Goal: Task Accomplishment & Management: Complete application form

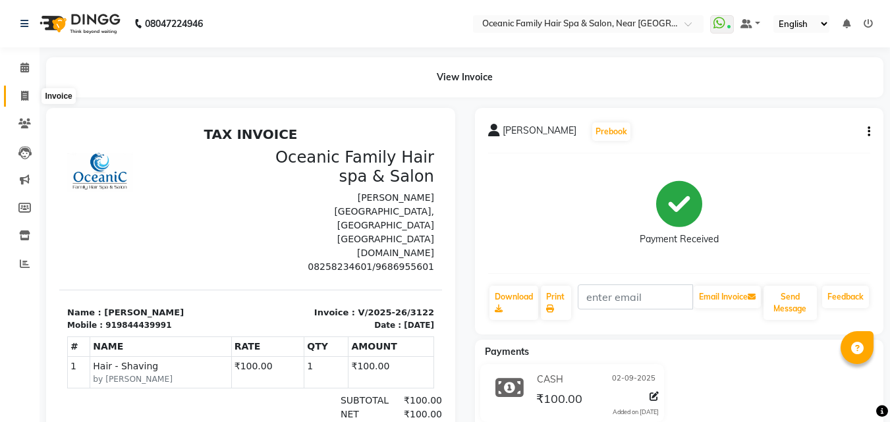
click at [24, 99] on icon at bounding box center [24, 96] width 7 height 10
select select "4366"
select select "service"
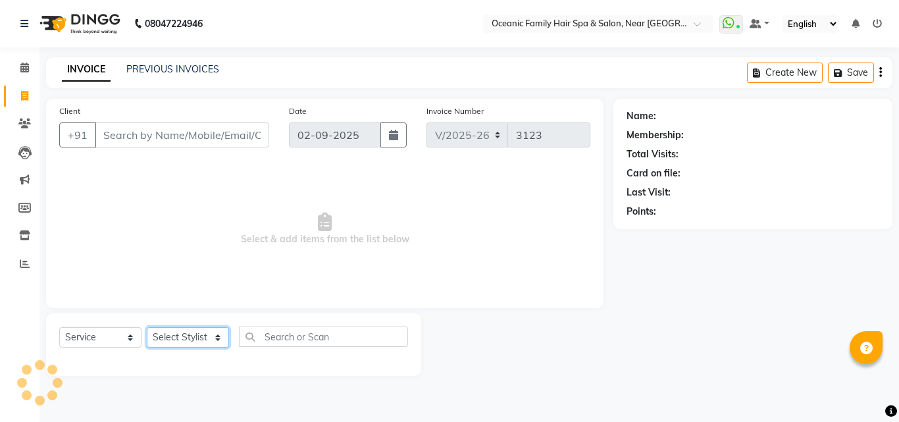
click at [199, 338] on select "Select Stylist [PERSON_NAME] [PERSON_NAME] [PERSON_NAME] Riyasat [PERSON_NAME] …" at bounding box center [188, 337] width 82 height 20
select select "89184"
click at [147, 327] on select "Select Stylist [PERSON_NAME] [PERSON_NAME] [PERSON_NAME] Riyasat [PERSON_NAME] …" at bounding box center [188, 337] width 82 height 20
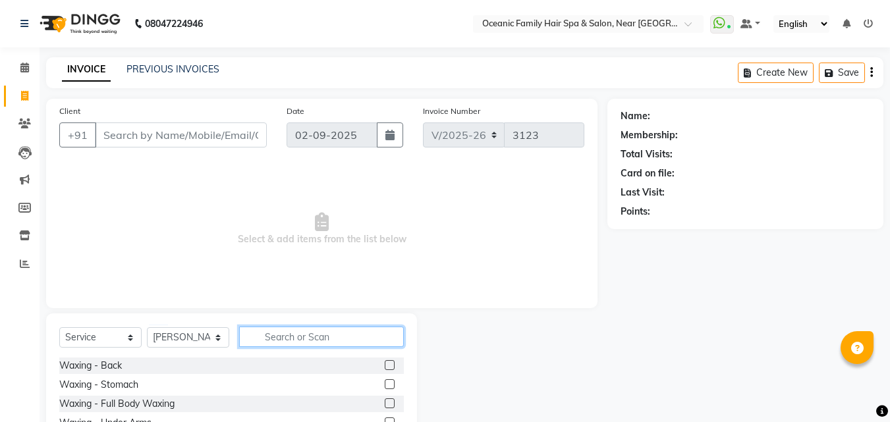
click at [295, 333] on input "text" at bounding box center [321, 337] width 165 height 20
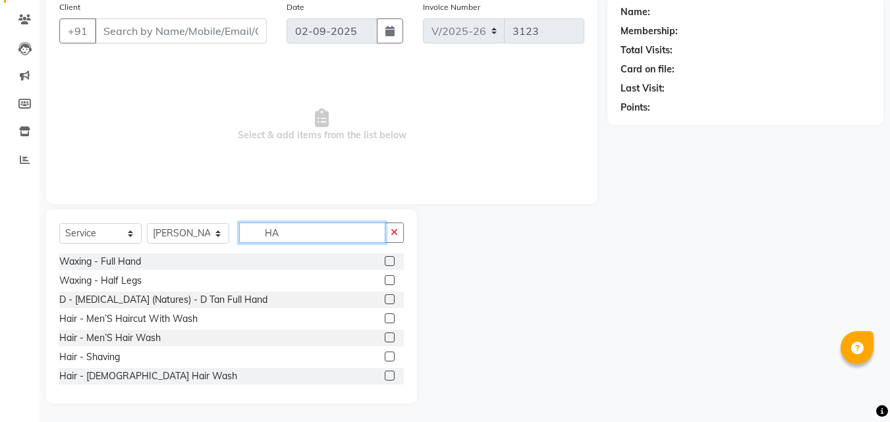
scroll to position [105, 0]
type input "HA"
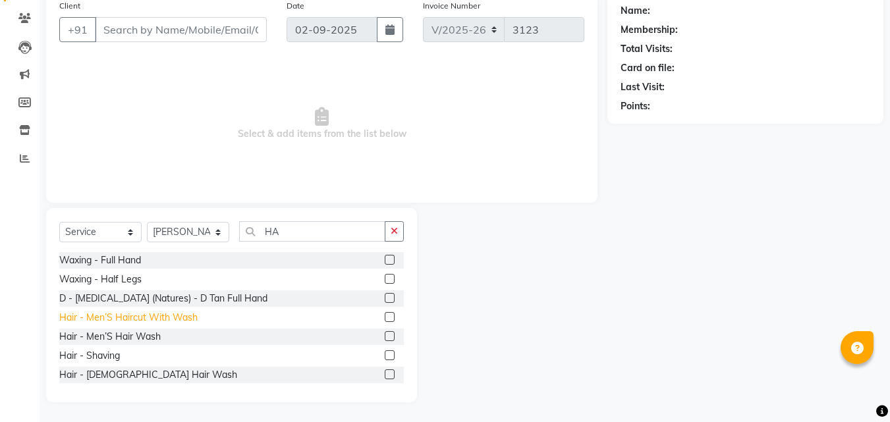
click at [144, 321] on div "Hair - Men’S Haircut With Wash" at bounding box center [128, 318] width 138 height 14
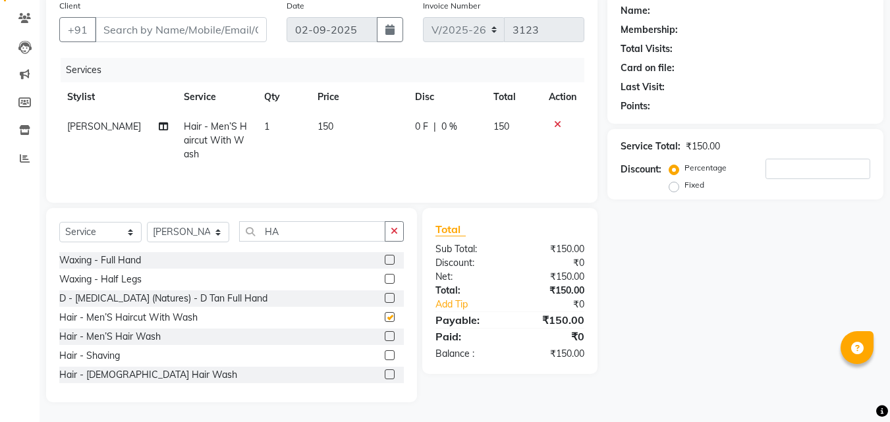
checkbox input "false"
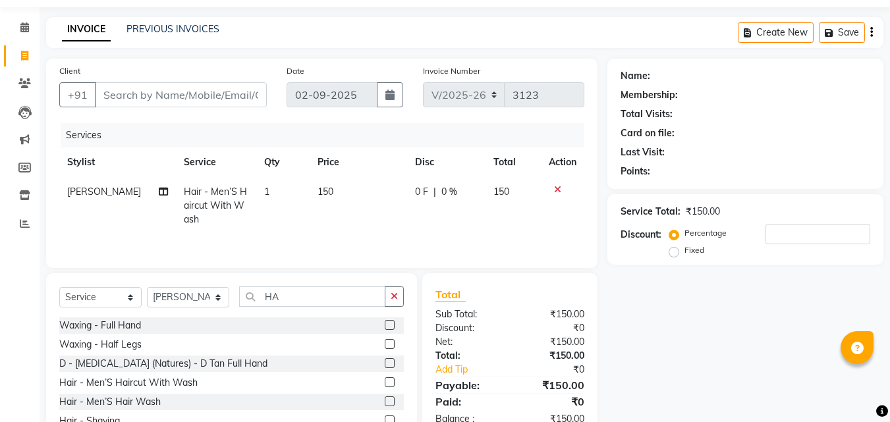
scroll to position [40, 0]
click at [140, 94] on input "Client" at bounding box center [181, 95] width 172 height 25
type input "9"
type input "0"
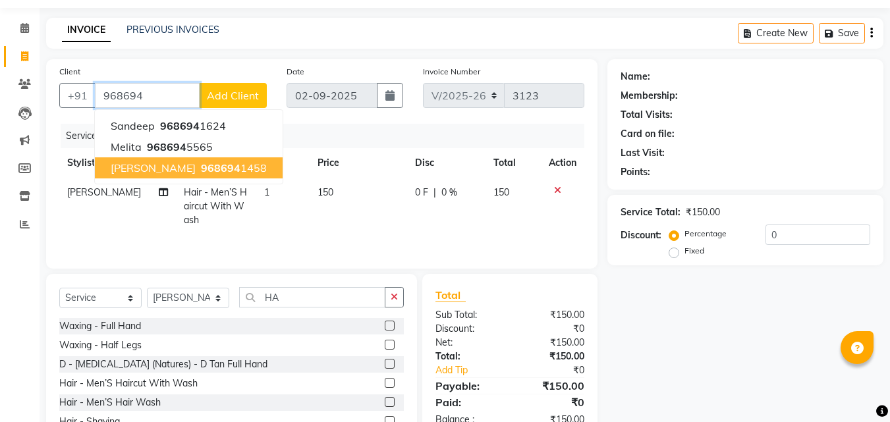
click at [188, 172] on span "[PERSON_NAME]" at bounding box center [153, 167] width 85 height 13
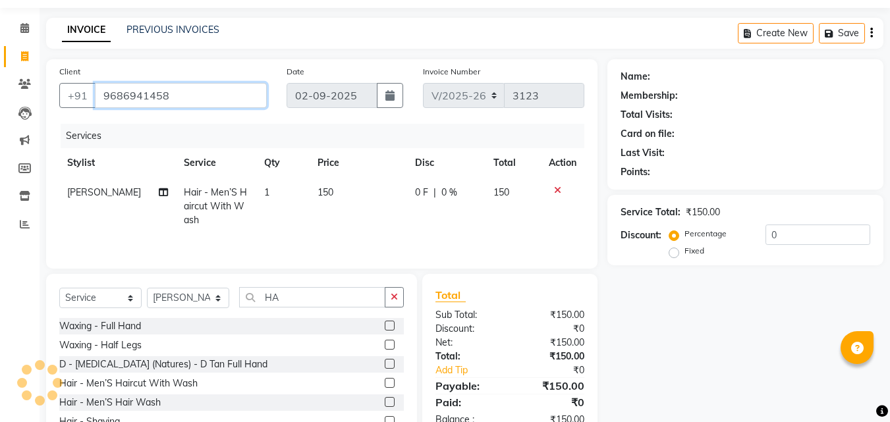
type input "9686941458"
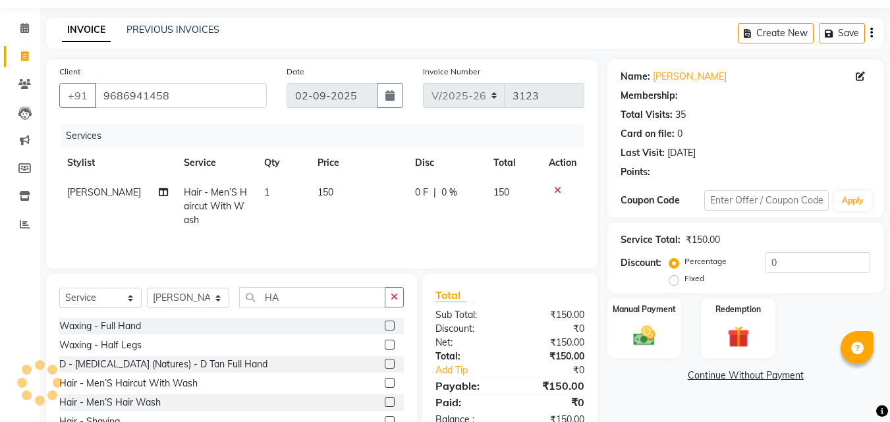
select select "1: Object"
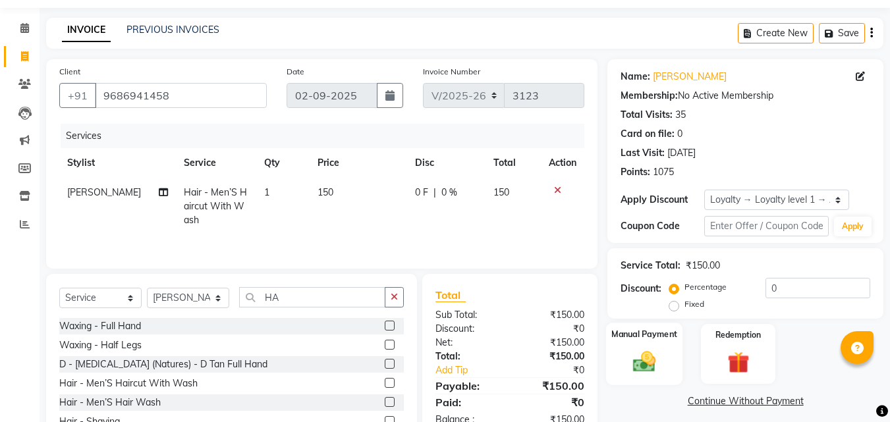
click at [637, 344] on div "Manual Payment" at bounding box center [644, 354] width 77 height 63
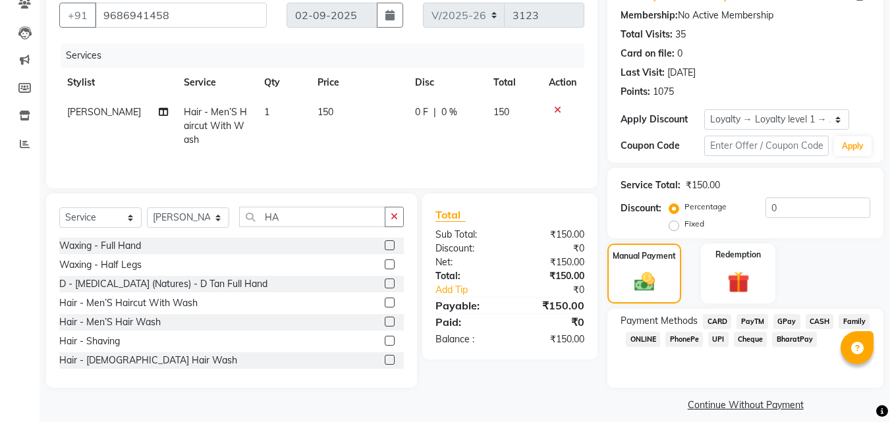
scroll to position [132, 0]
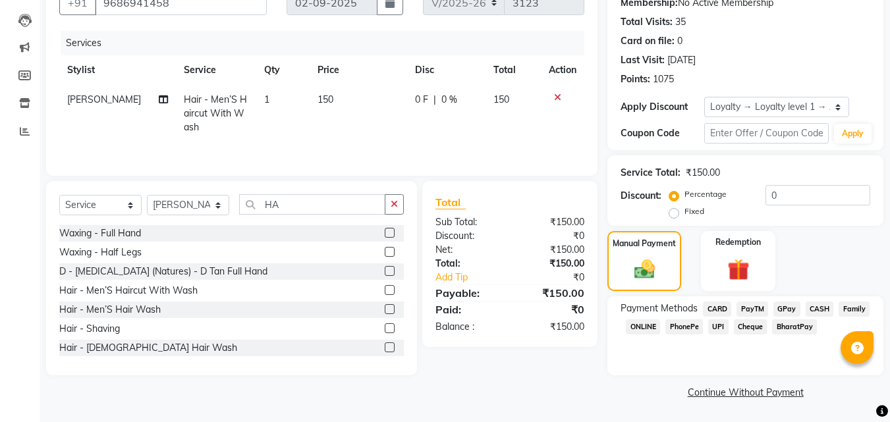
click at [815, 309] on span "CASH" at bounding box center [819, 309] width 28 height 15
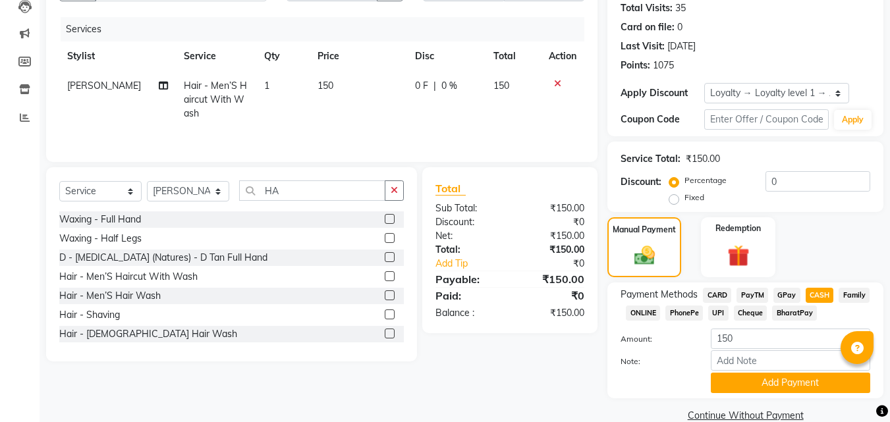
scroll to position [169, 0]
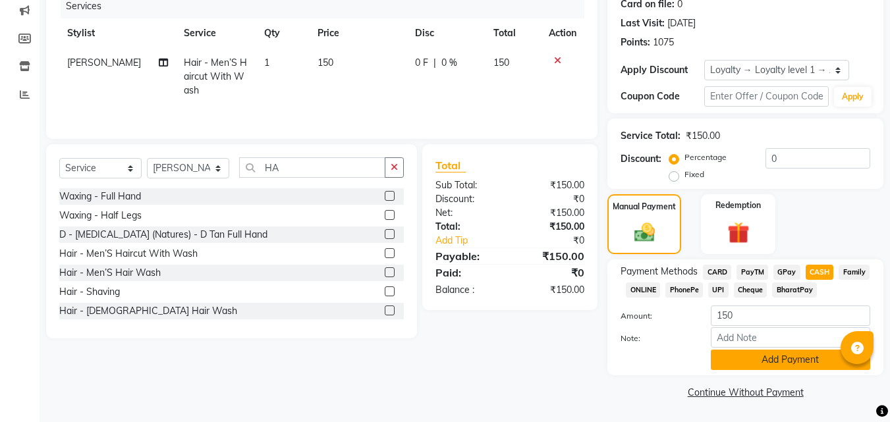
click at [769, 358] on button "Add Payment" at bounding box center [789, 360] width 159 height 20
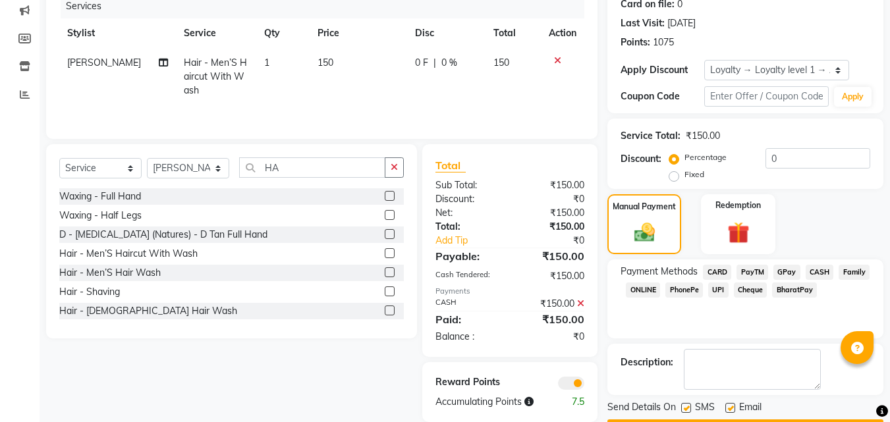
scroll to position [207, 0]
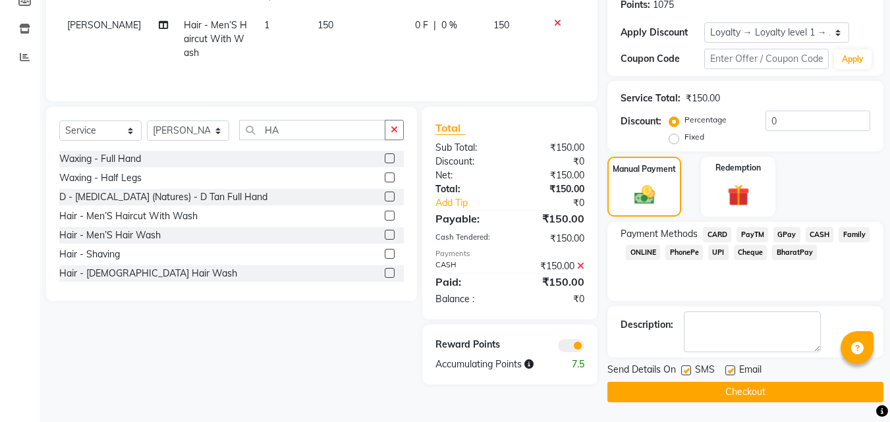
click at [748, 394] on button "Checkout" at bounding box center [745, 392] width 276 height 20
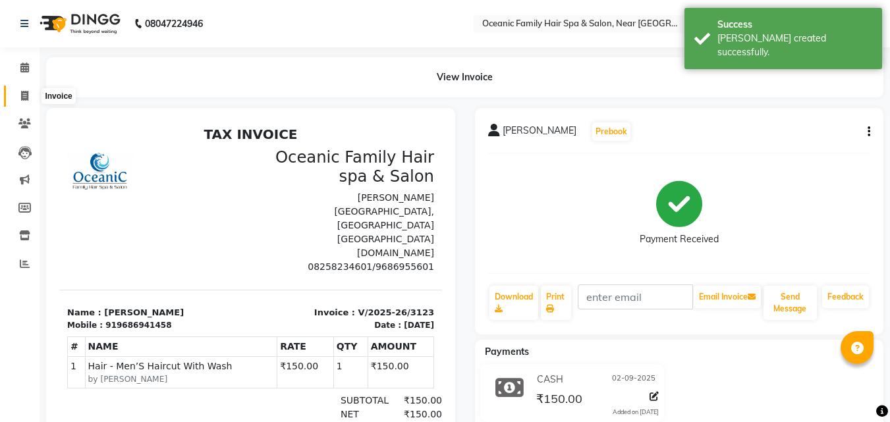
click at [26, 100] on icon at bounding box center [24, 96] width 7 height 10
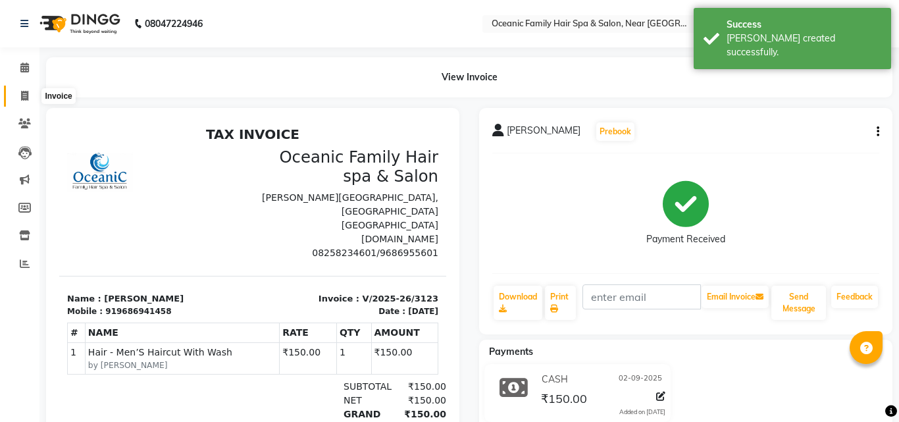
select select "4366"
select select "service"
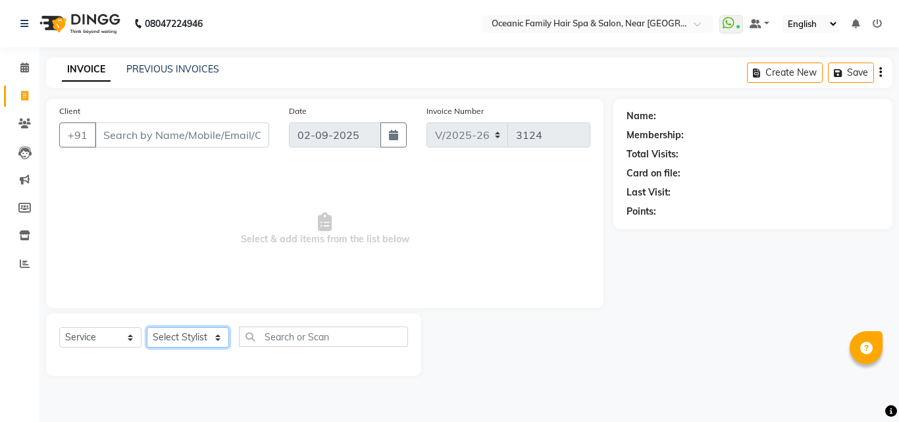
click at [178, 331] on select "Select Stylist [PERSON_NAME] [PERSON_NAME] [PERSON_NAME] Riyasat [PERSON_NAME] …" at bounding box center [188, 337] width 82 height 20
select select "23960"
click at [147, 327] on select "Select Stylist [PERSON_NAME] [PERSON_NAME] [PERSON_NAME] Riyasat [PERSON_NAME] …" at bounding box center [188, 337] width 82 height 20
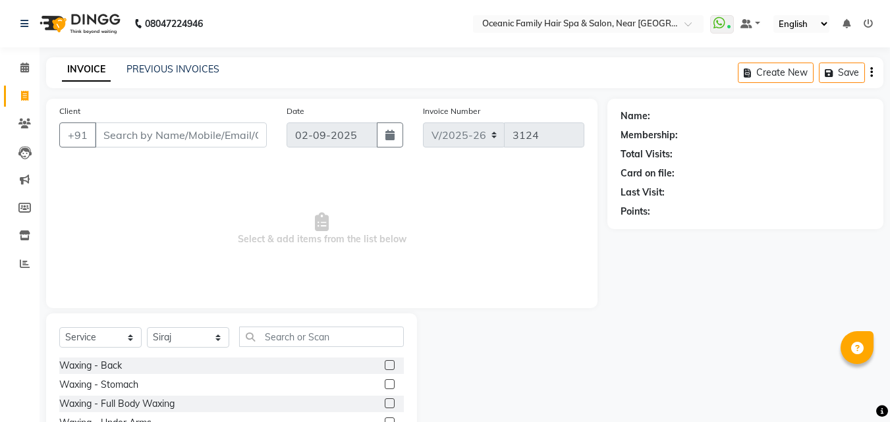
click at [278, 324] on div "Select Service Product Membership Package Voucher Prepaid Gift Card Select Styl…" at bounding box center [231, 410] width 371 height 194
click at [288, 338] on input "text" at bounding box center [321, 337] width 165 height 20
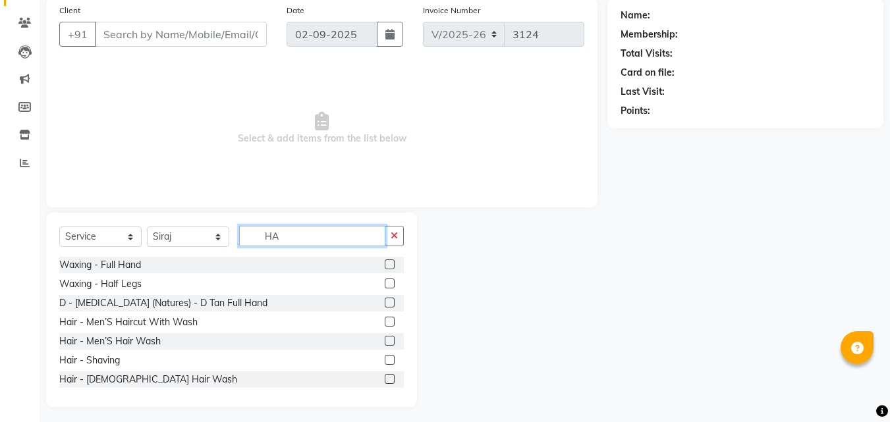
scroll to position [105, 0]
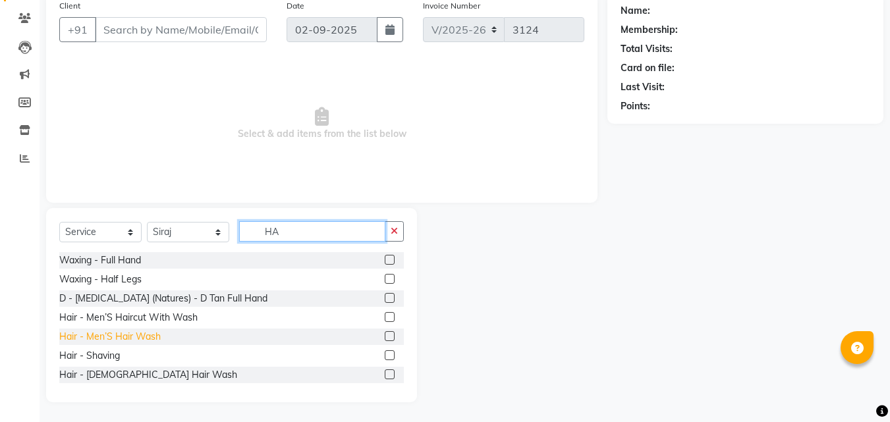
type input "HA"
click at [124, 340] on div "Hair - Men’S Hair Wash" at bounding box center [109, 337] width 101 height 14
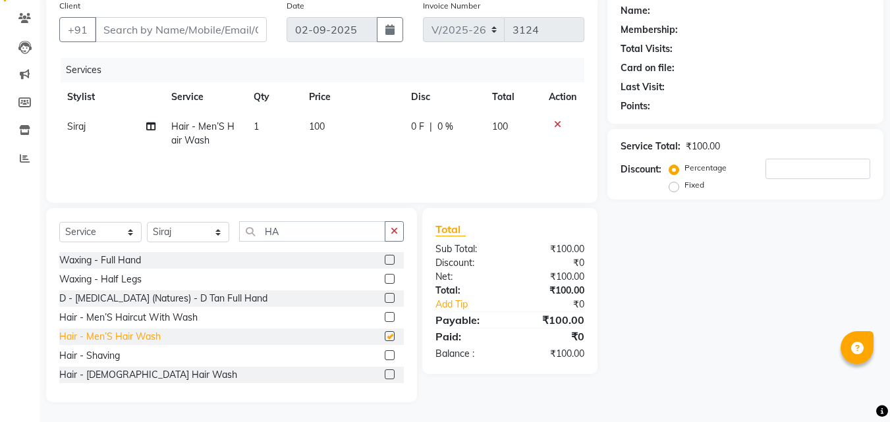
checkbox input "false"
click at [101, 349] on div "Hair - Shaving" at bounding box center [89, 356] width 61 height 14
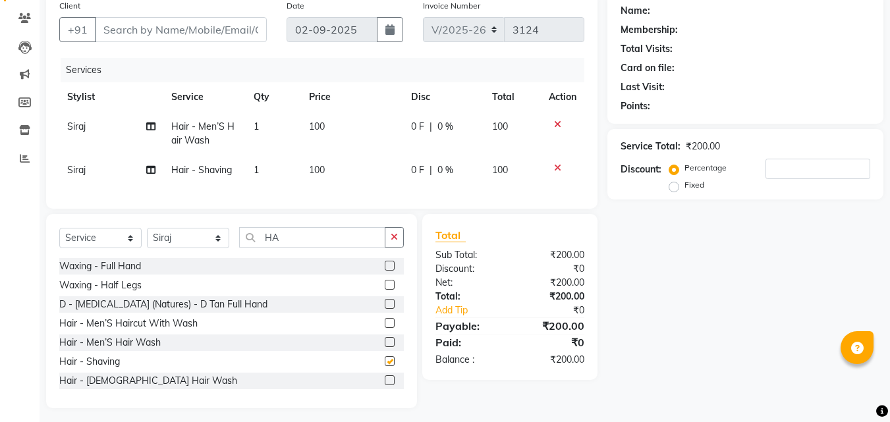
checkbox input "false"
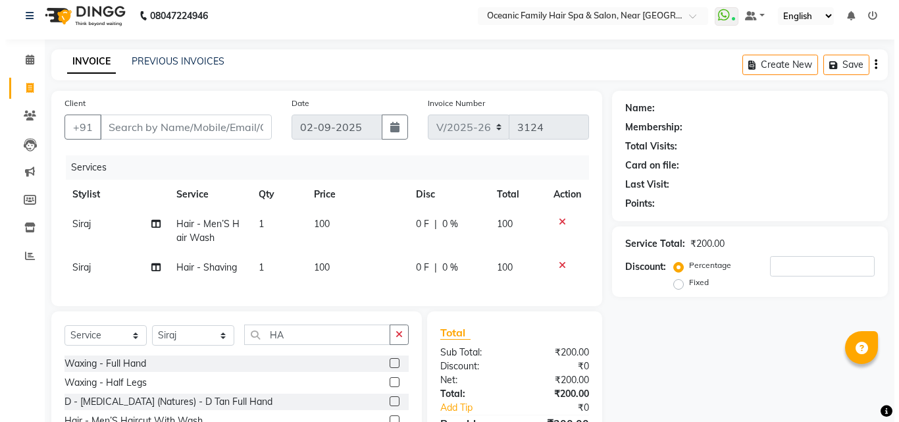
scroll to position [0, 0]
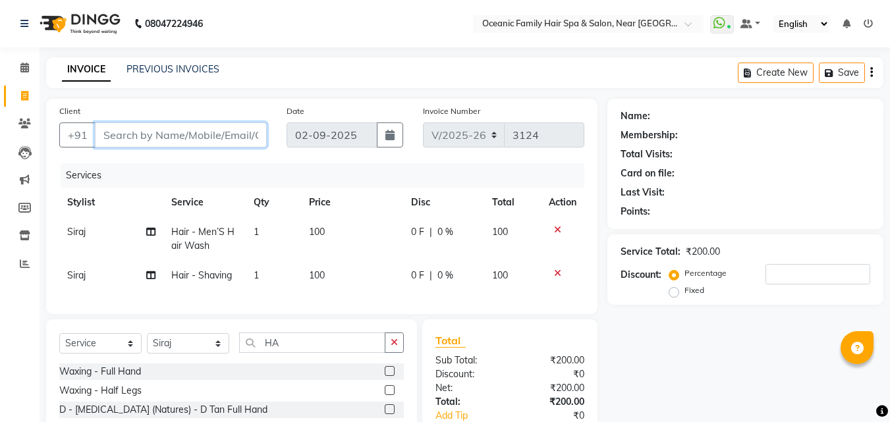
click at [146, 134] on input "Client" at bounding box center [181, 134] width 172 height 25
click at [145, 140] on input "Client" at bounding box center [181, 134] width 172 height 25
type input "6"
type input "0"
type input "6360225014"
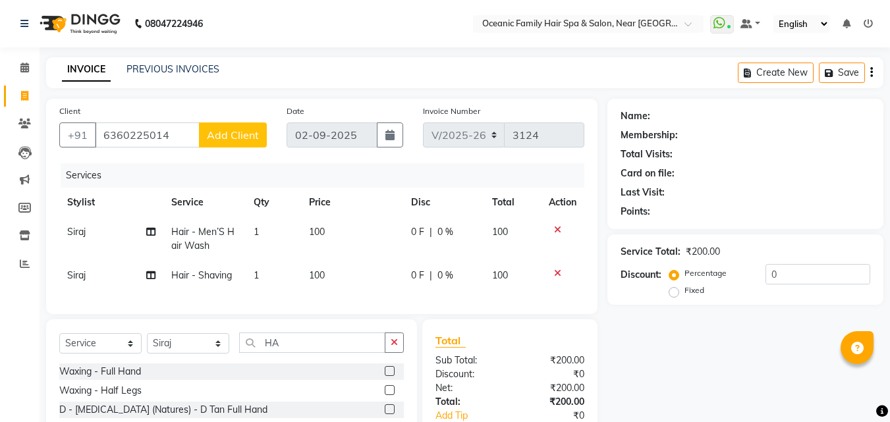
click at [230, 140] on span "Add Client" at bounding box center [233, 134] width 52 height 13
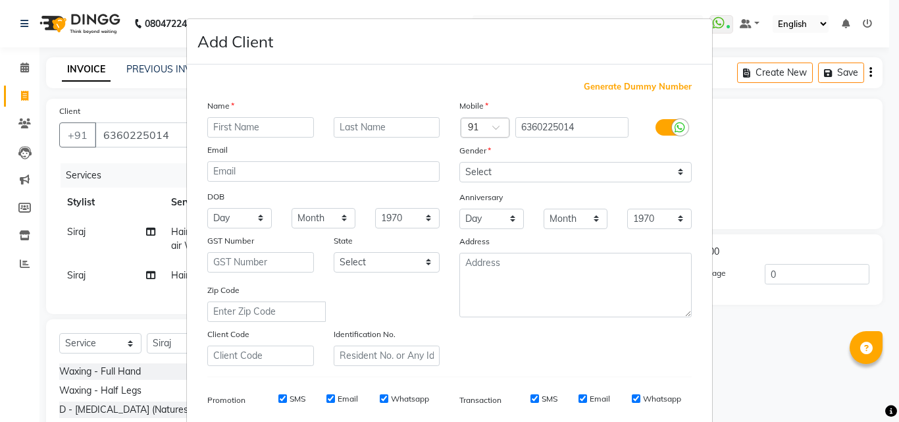
type input "s"
type input "[PERSON_NAME]"
click at [504, 173] on select "Select [DEMOGRAPHIC_DATA] [DEMOGRAPHIC_DATA] Other Prefer Not To Say" at bounding box center [576, 172] width 232 height 20
select select "[DEMOGRAPHIC_DATA]"
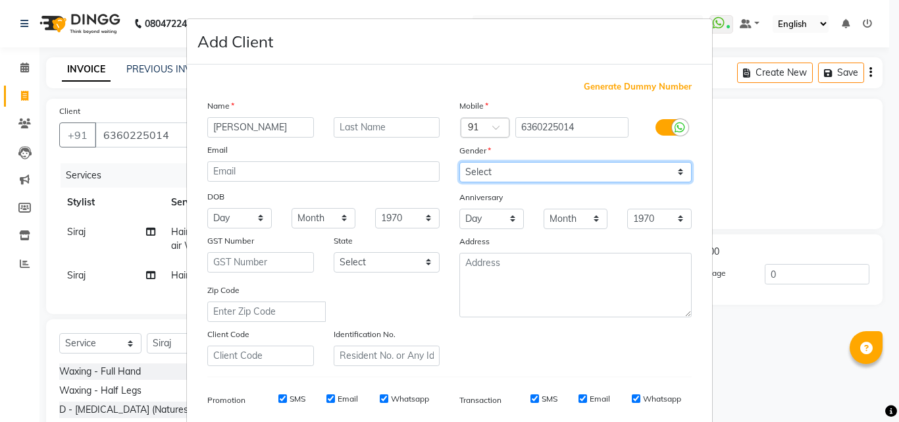
click at [460, 162] on select "Select [DEMOGRAPHIC_DATA] [DEMOGRAPHIC_DATA] Other Prefer Not To Say" at bounding box center [576, 172] width 232 height 20
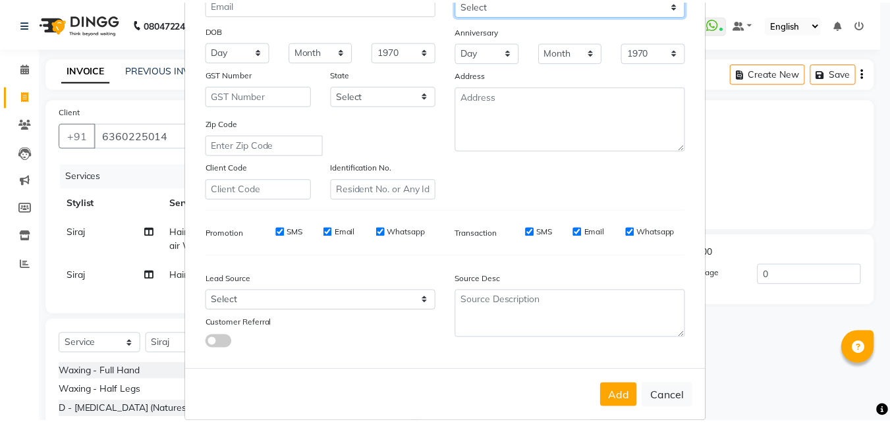
scroll to position [186, 0]
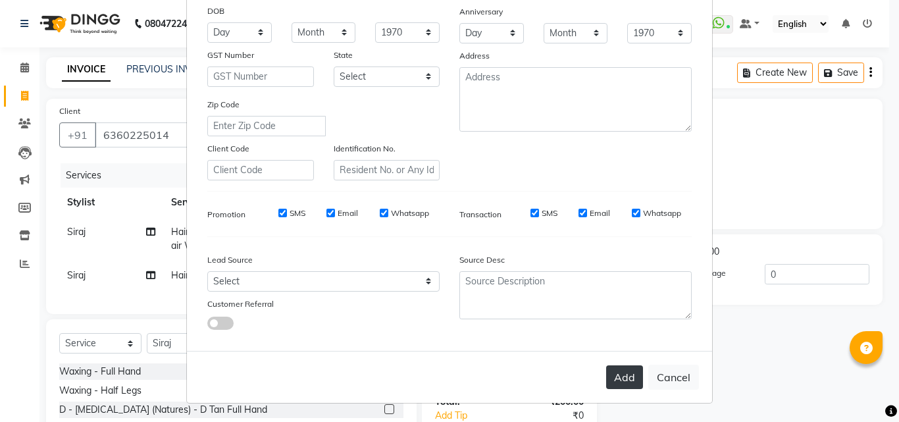
click at [625, 378] on button "Add" at bounding box center [624, 377] width 37 height 24
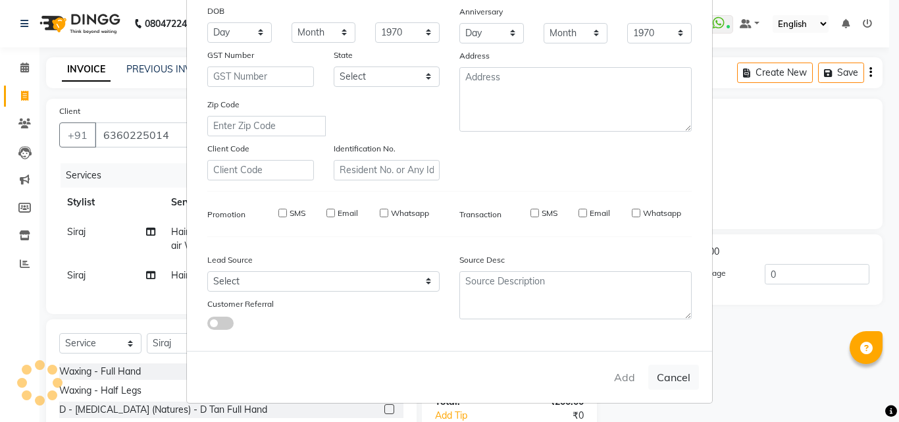
select select
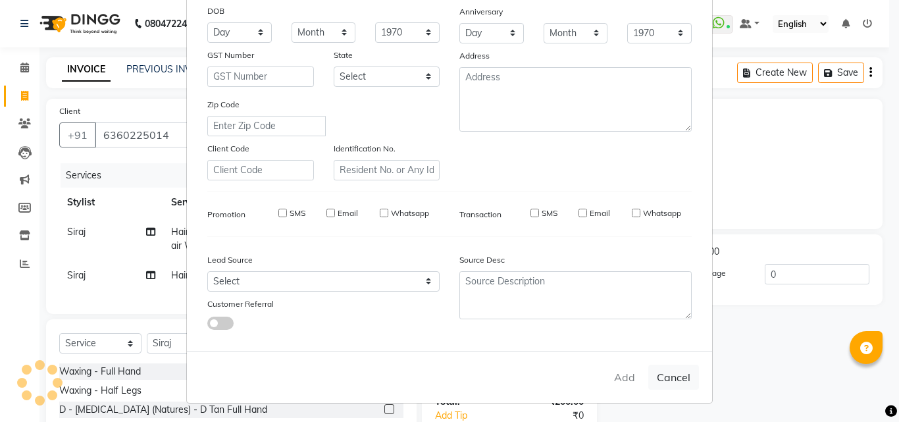
select select
checkbox input "false"
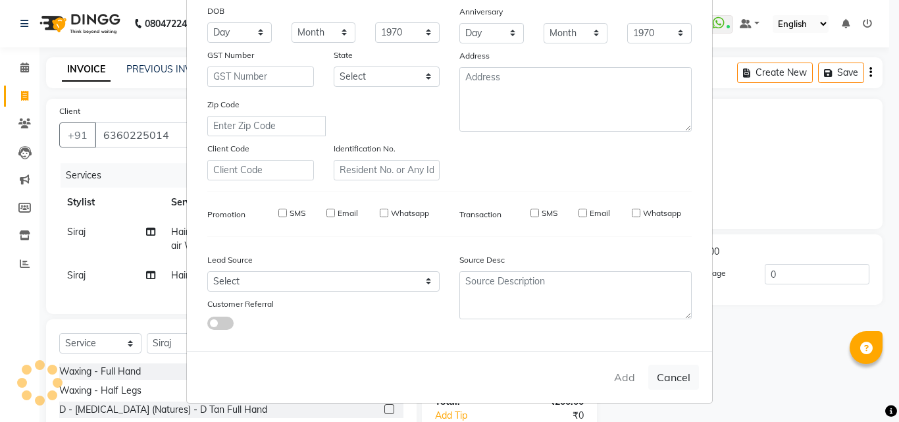
checkbox input "false"
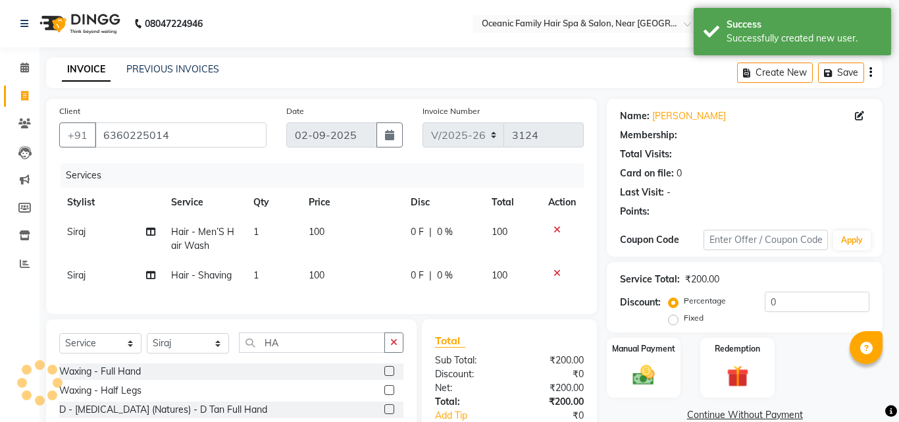
select select "1: Object"
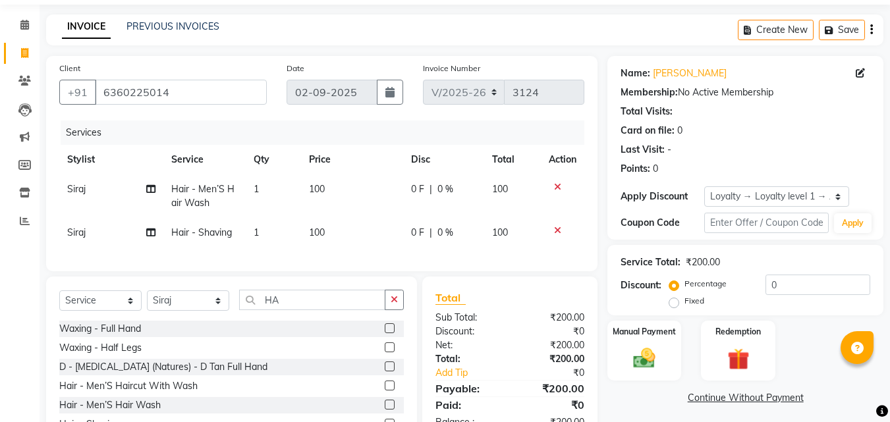
scroll to position [66, 0]
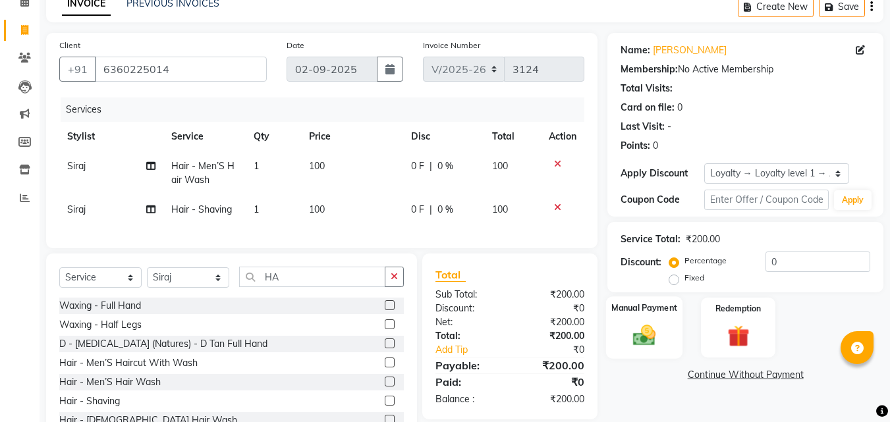
click at [644, 332] on img at bounding box center [644, 335] width 37 height 26
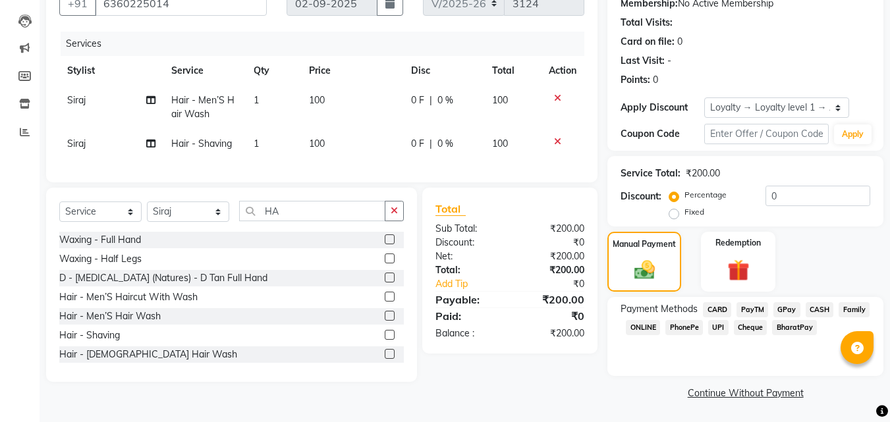
scroll to position [132, 0]
click at [173, 109] on span "Hair - Men’S Hair Wash" at bounding box center [202, 107] width 63 height 26
select select "23960"
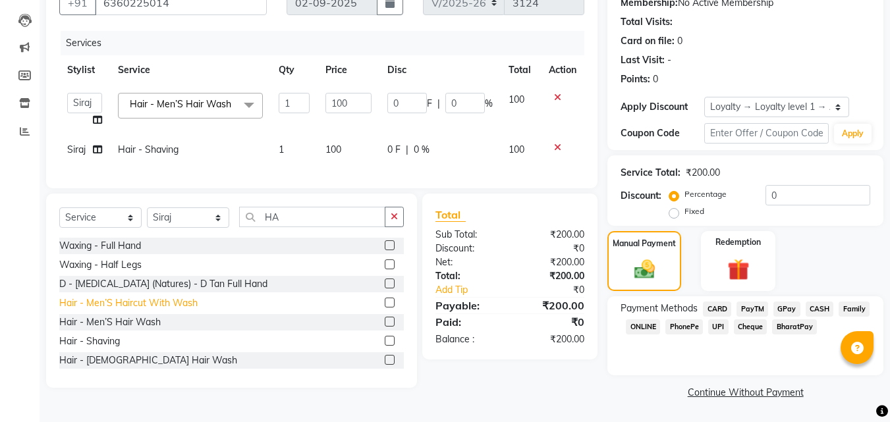
click at [152, 310] on div "Hair - Men’S Haircut With Wash" at bounding box center [128, 303] width 138 height 14
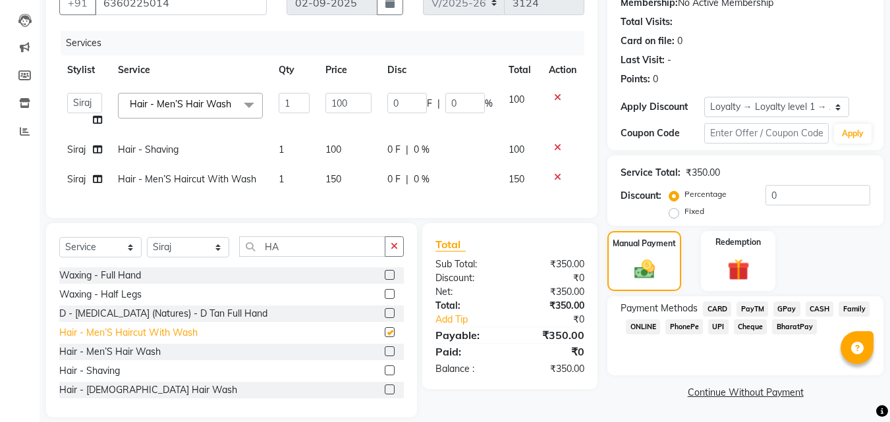
checkbox input "false"
click at [558, 93] on icon at bounding box center [557, 97] width 7 height 9
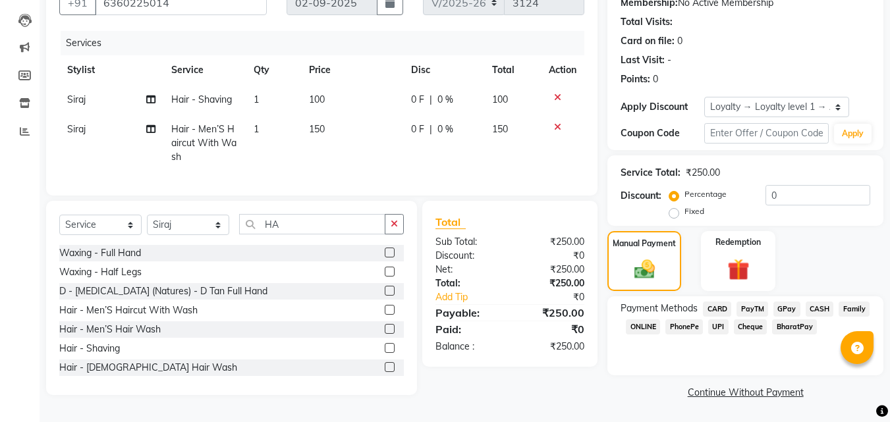
click at [560, 96] on icon at bounding box center [557, 97] width 7 height 9
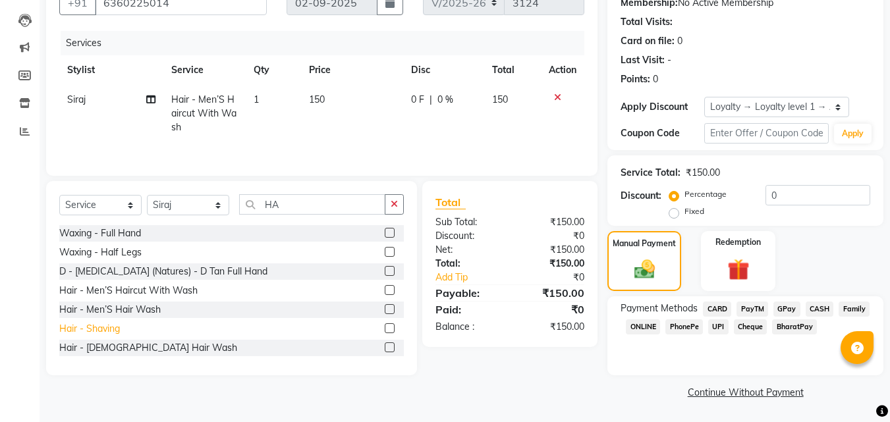
click at [92, 329] on div "Hair - Shaving" at bounding box center [89, 329] width 61 height 14
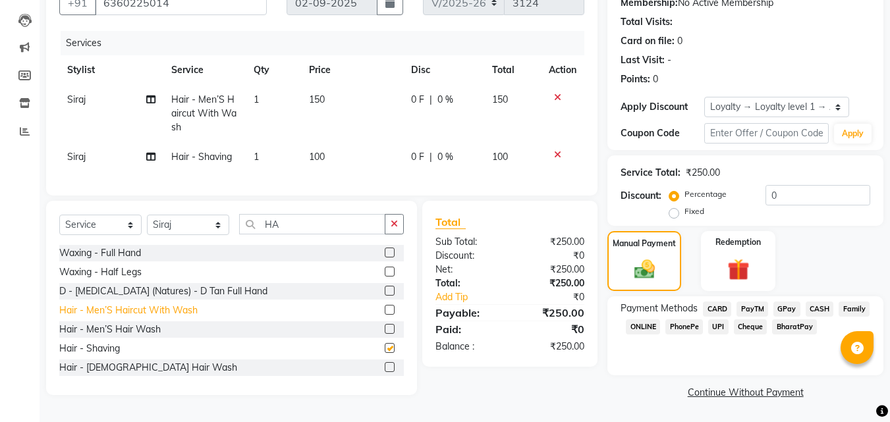
checkbox input "false"
click at [823, 306] on span "CASH" at bounding box center [819, 309] width 28 height 15
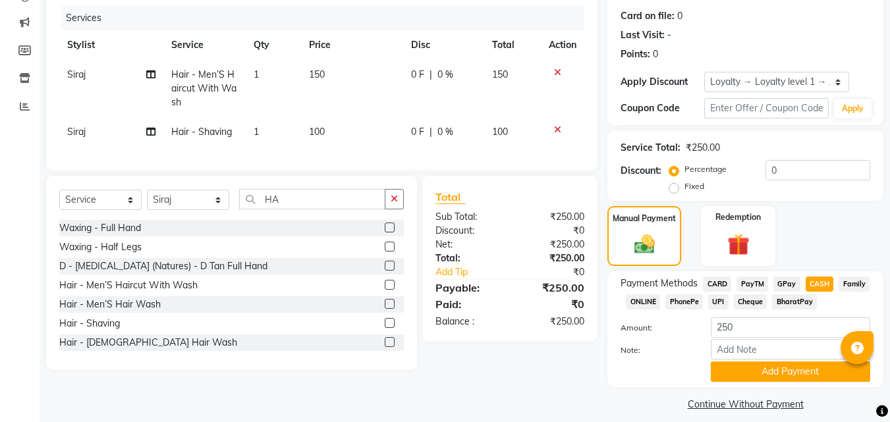
scroll to position [169, 0]
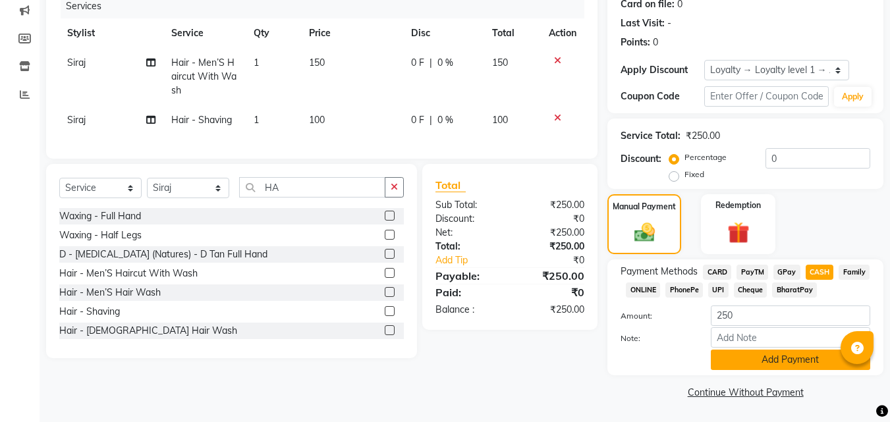
click at [770, 367] on button "Add Payment" at bounding box center [789, 360] width 159 height 20
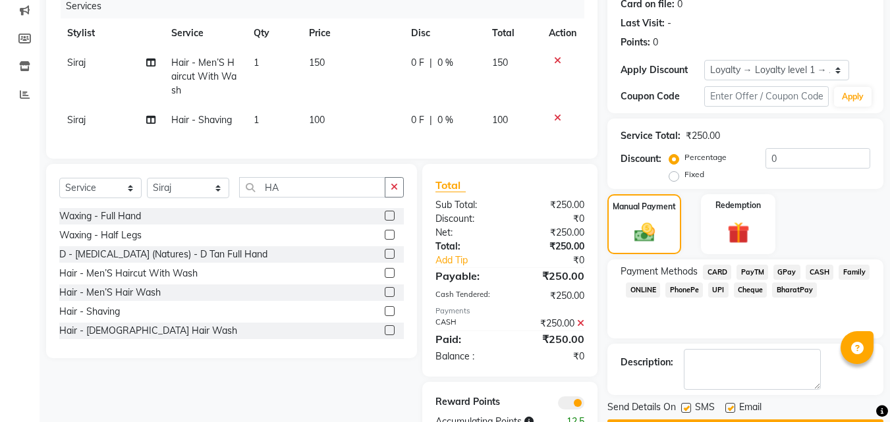
scroll to position [219, 0]
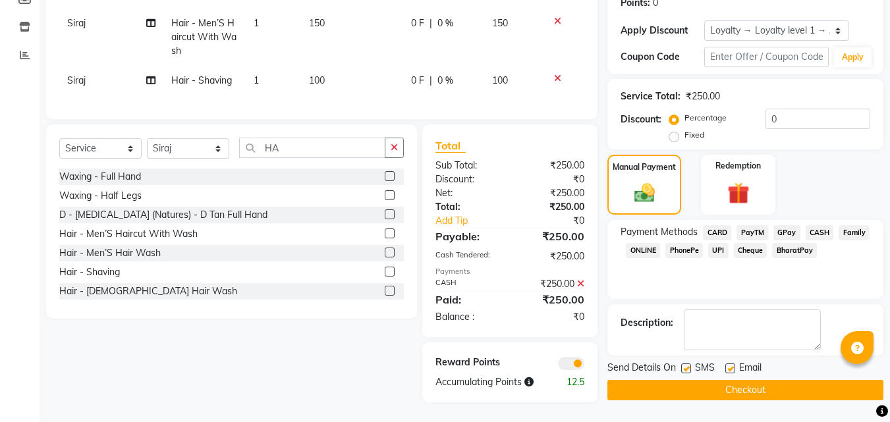
click at [736, 380] on button "Checkout" at bounding box center [745, 390] width 276 height 20
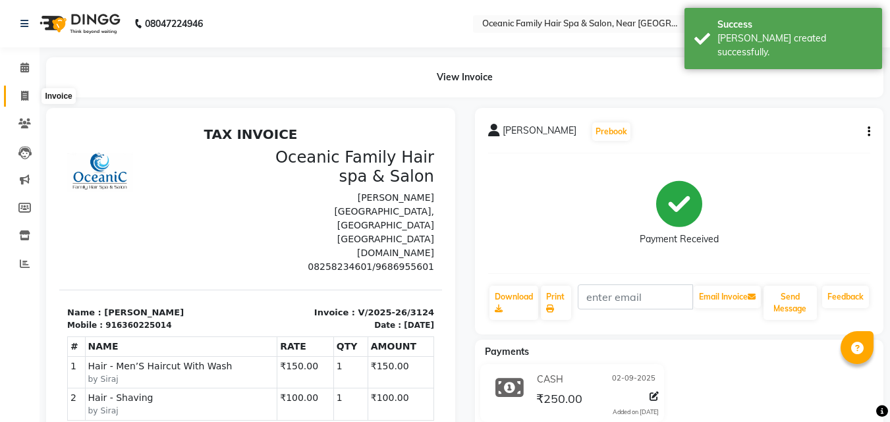
click at [26, 92] on icon at bounding box center [24, 96] width 7 height 10
select select "service"
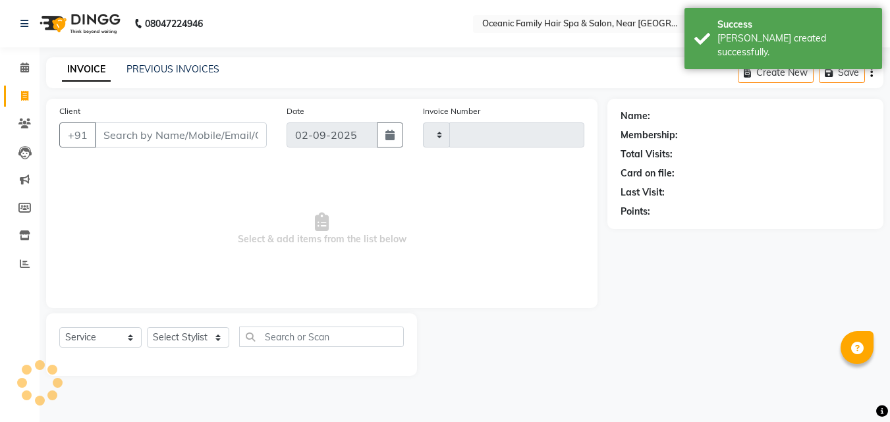
type input "3125"
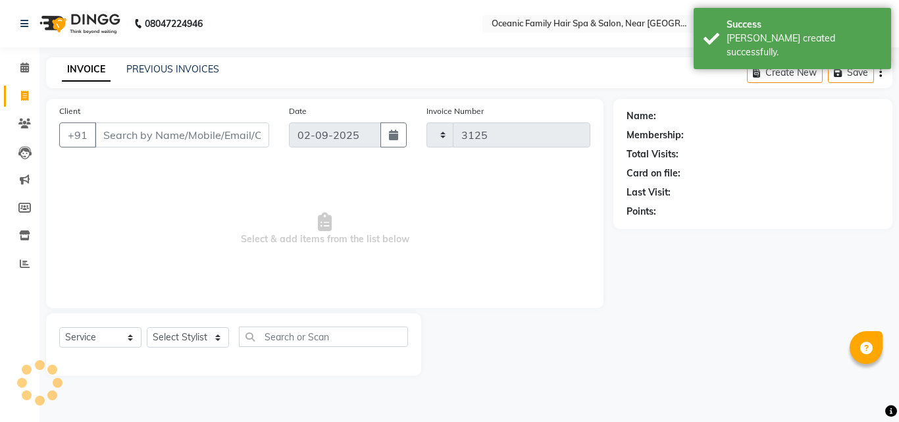
select select "4366"
